Goal: Find specific page/section: Find specific page/section

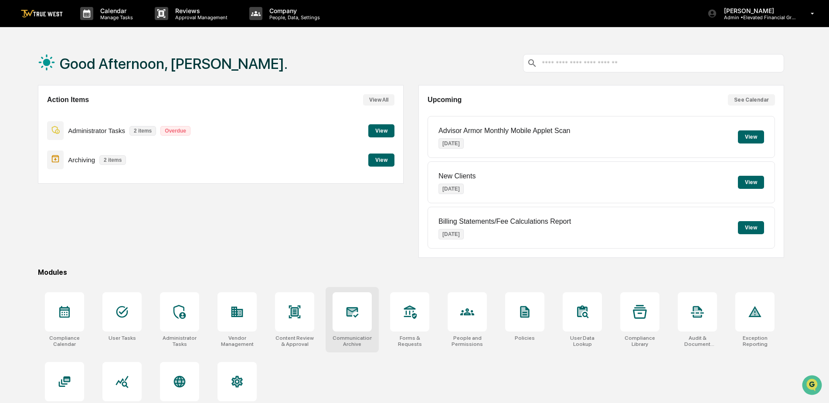
click at [355, 306] on icon at bounding box center [352, 312] width 14 height 14
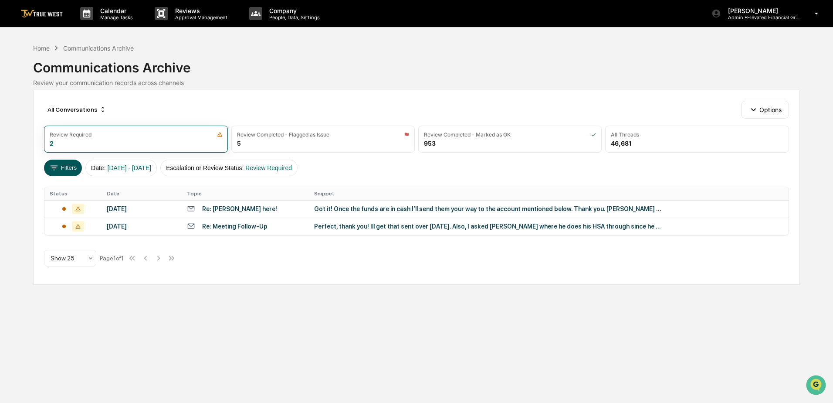
click at [66, 170] on button "Filters" at bounding box center [63, 168] width 38 height 17
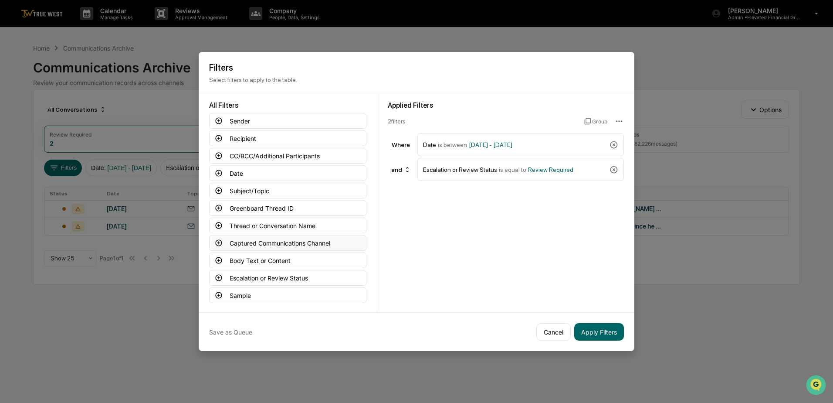
click at [254, 238] on button "Captured Communications Channel" at bounding box center [287, 243] width 157 height 16
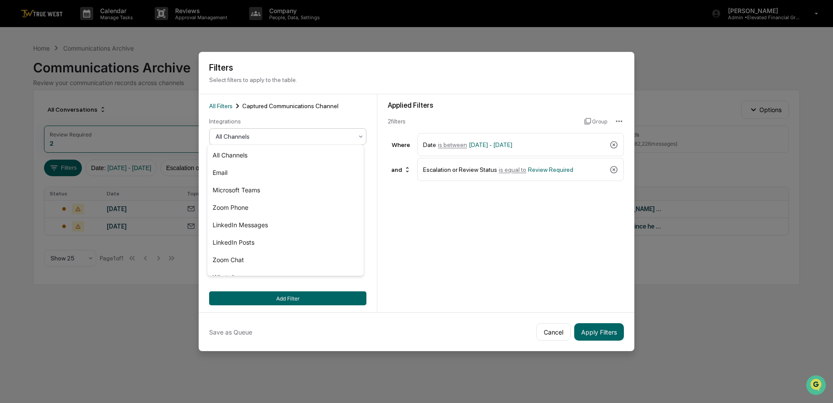
click at [288, 130] on div "All Channels" at bounding box center [284, 136] width 146 height 12
click at [231, 208] on div "Zoom Phone" at bounding box center [285, 207] width 156 height 17
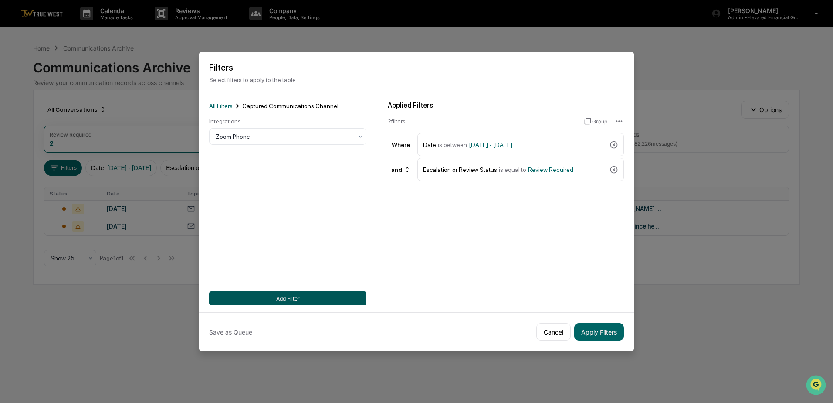
click at [286, 291] on button "Add Filter" at bounding box center [287, 298] width 157 height 14
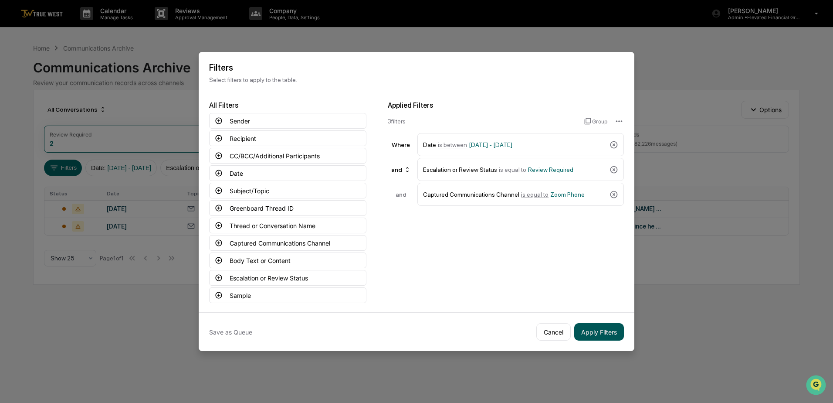
click at [591, 327] on button "Apply Filters" at bounding box center [599, 331] width 50 height 17
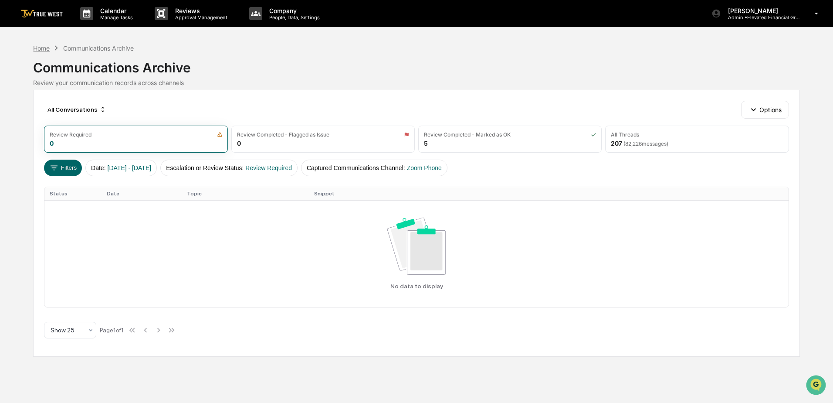
click at [49, 48] on div "Home" at bounding box center [41, 47] width 17 height 7
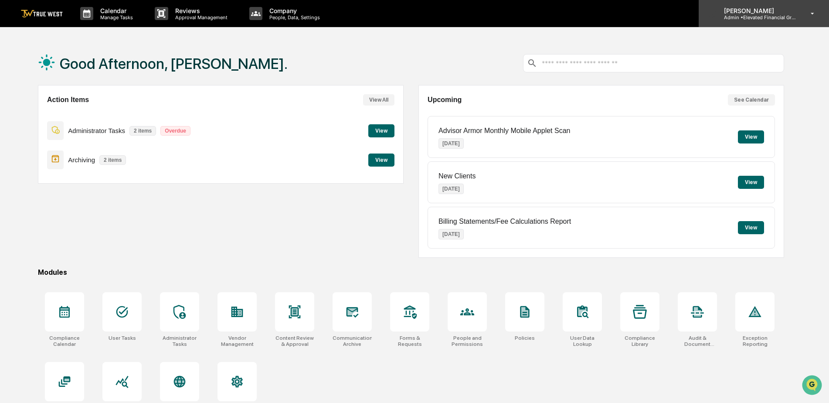
click at [760, 24] on div "Sara Sparks Admin • Elevated Financial Group" at bounding box center [764, 13] width 130 height 27
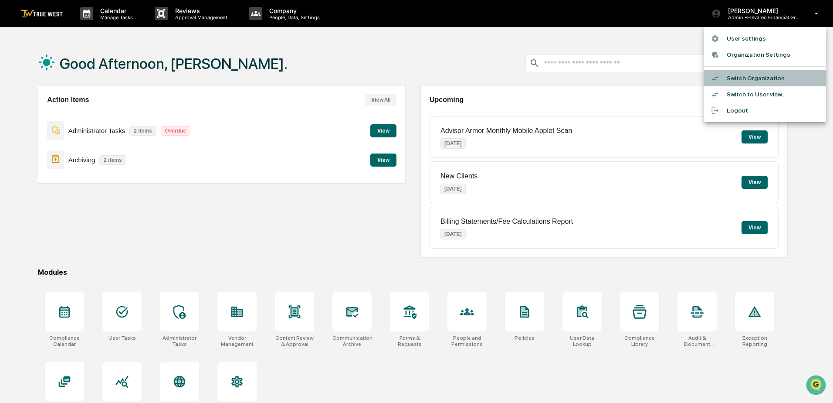
click at [741, 78] on li "Switch Organization" at bounding box center [765, 78] width 122 height 16
